Goal: Information Seeking & Learning: Learn about a topic

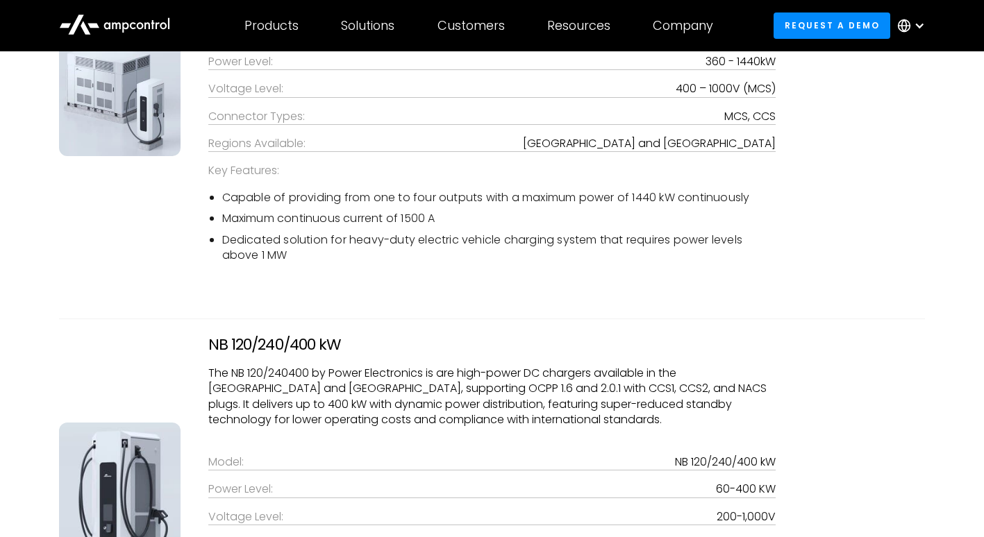
scroll to position [2569, 0]
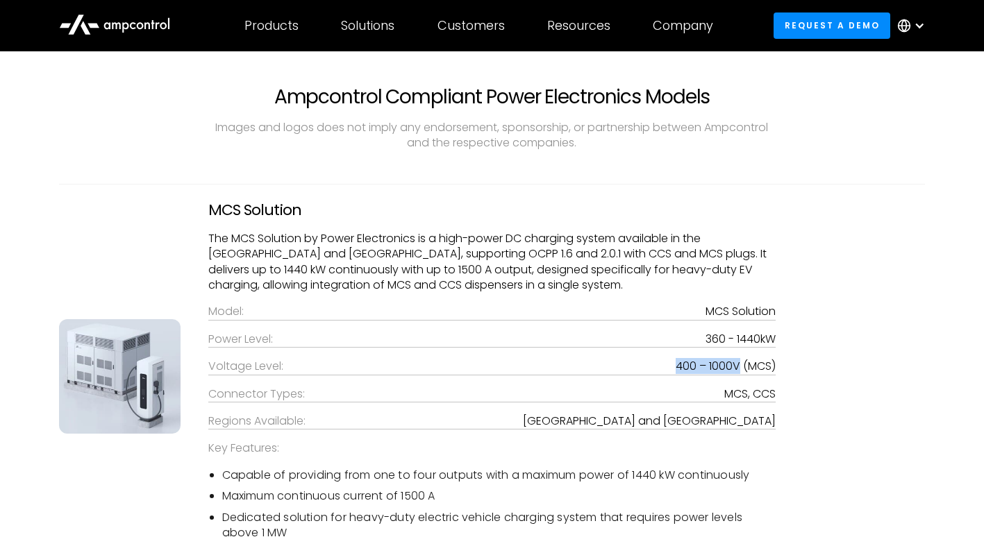
drag, startPoint x: 676, startPoint y: 367, endPoint x: 738, endPoint y: 360, distance: 62.8
click at [738, 360] on div "400 – 1000V (MCS)" at bounding box center [726, 366] width 100 height 15
copy div "400 – 1000V"
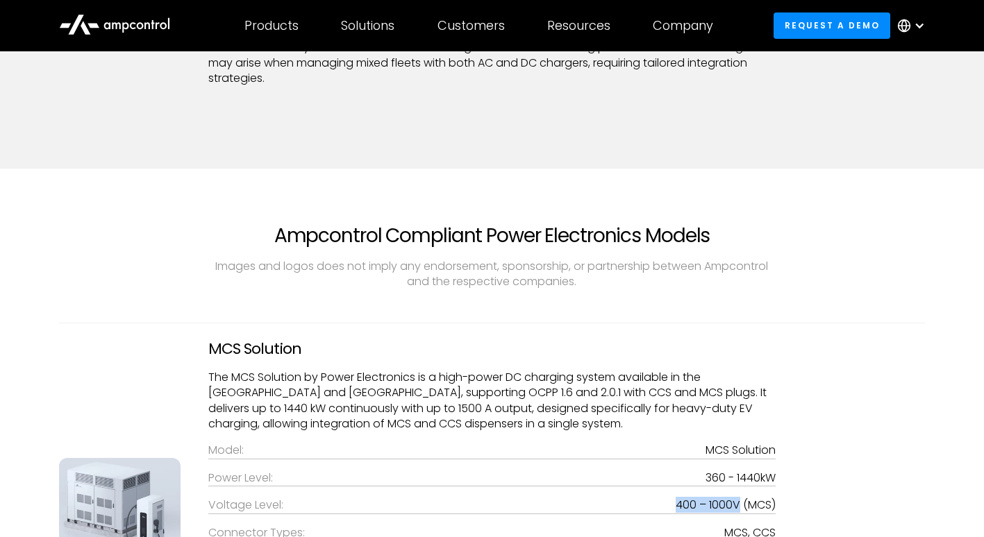
scroll to position [2638, 0]
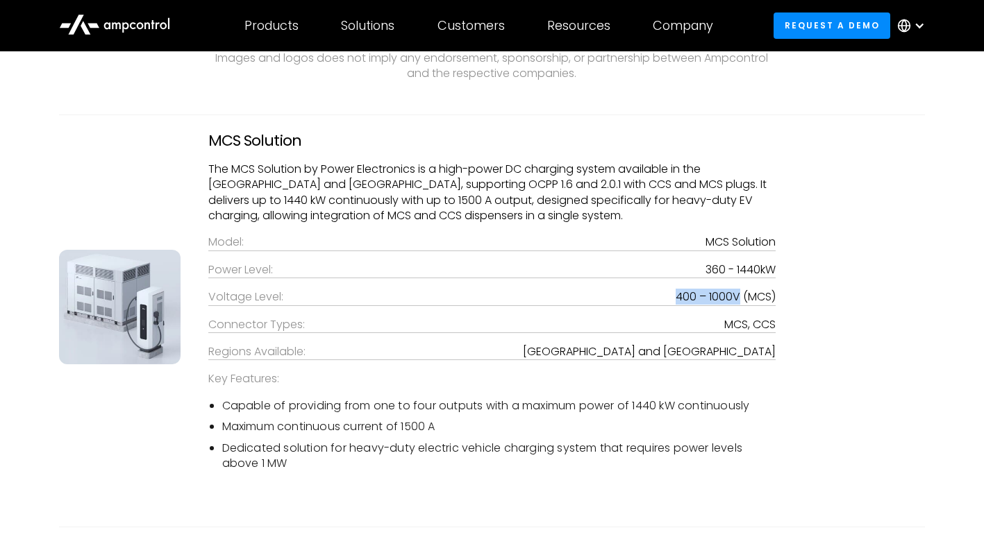
click at [103, 344] on img at bounding box center [119, 307] width 121 height 115
drag, startPoint x: 103, startPoint y: 344, endPoint x: 260, endPoint y: 394, distance: 165.3
click at [250, 385] on div "Key Features:" at bounding box center [492, 378] width 568 height 15
drag, startPoint x: 293, startPoint y: 415, endPoint x: 303, endPoint y: 417, distance: 10.6
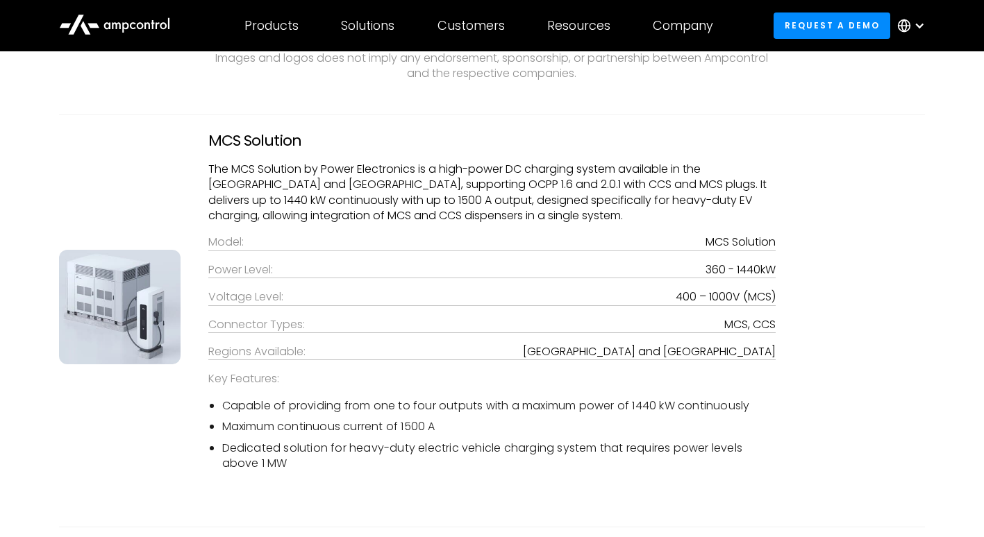
click at [303, 417] on ul "Capable of providing from one to four outputs with a maximum power of 1440 kW c…" at bounding box center [492, 436] width 568 height 74
drag, startPoint x: 303, startPoint y: 417, endPoint x: 407, endPoint y: 423, distance: 103.6
click at [407, 423] on li "Maximum continuous current of 1500 A" at bounding box center [499, 426] width 554 height 15
drag, startPoint x: 207, startPoint y: 142, endPoint x: 310, endPoint y: 143, distance: 102.8
click at [310, 143] on div "MCS Solution The MCS Solution by Power Electronics is a high-power DC charging …" at bounding box center [492, 307] width 596 height 351
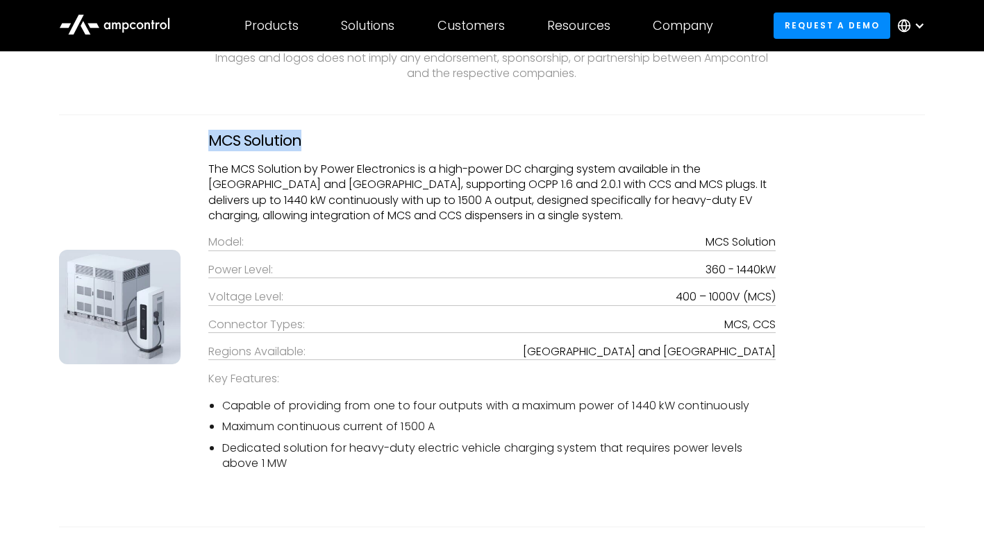
copy h3 "MCS Solution"
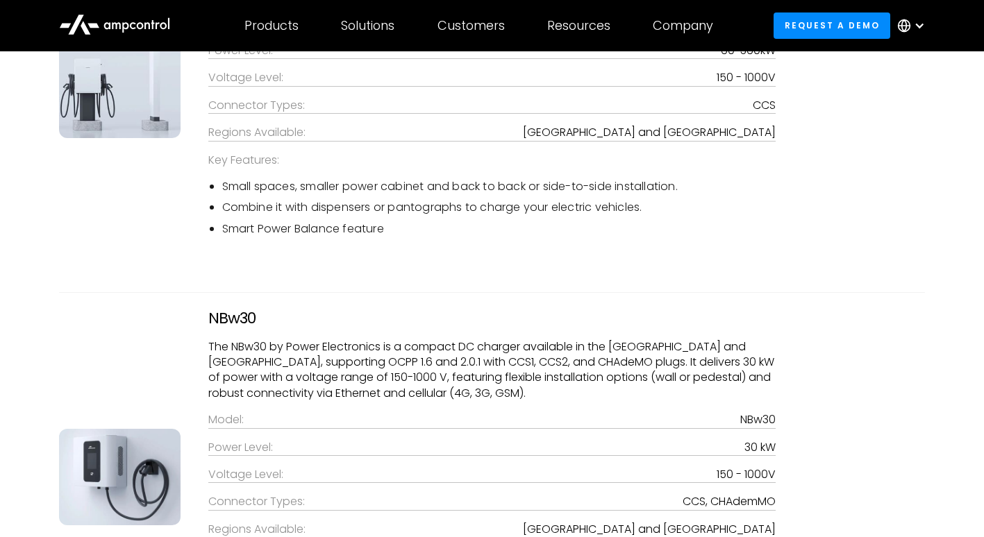
scroll to position [4443, 0]
